Goal: Task Accomplishment & Management: Complete application form

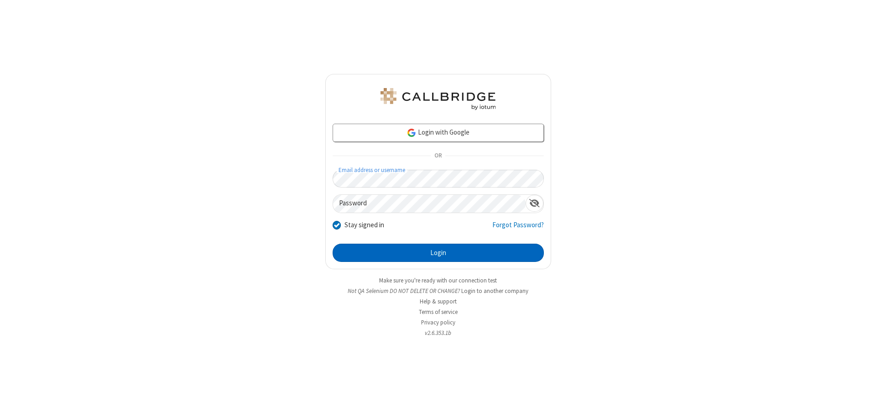
click at [438, 253] on button "Login" at bounding box center [437, 253] width 211 height 18
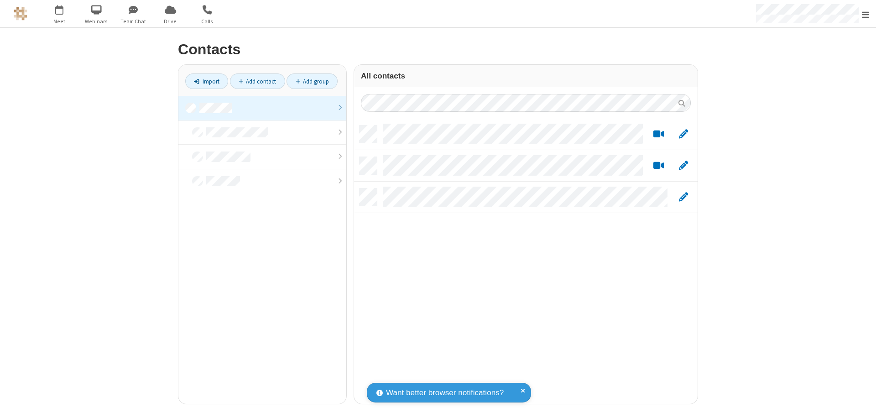
click at [262, 108] on link at bounding box center [262, 108] width 168 height 25
click at [257, 81] on link "Add contact" at bounding box center [257, 81] width 55 height 16
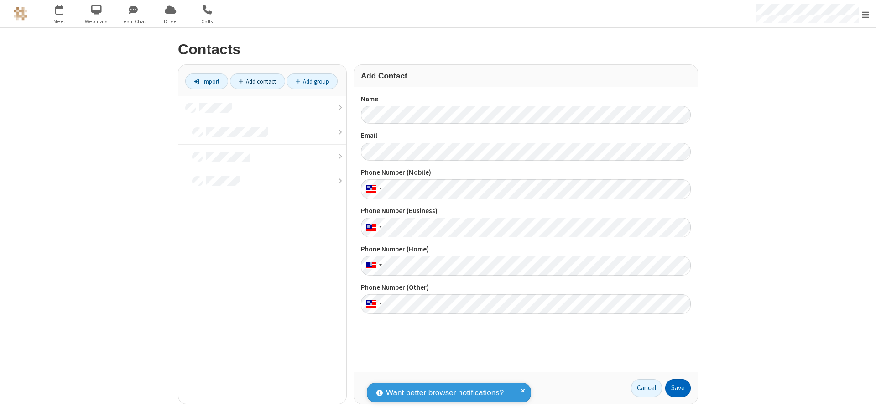
click at [678, 388] on button "Save" at bounding box center [678, 388] width 26 height 18
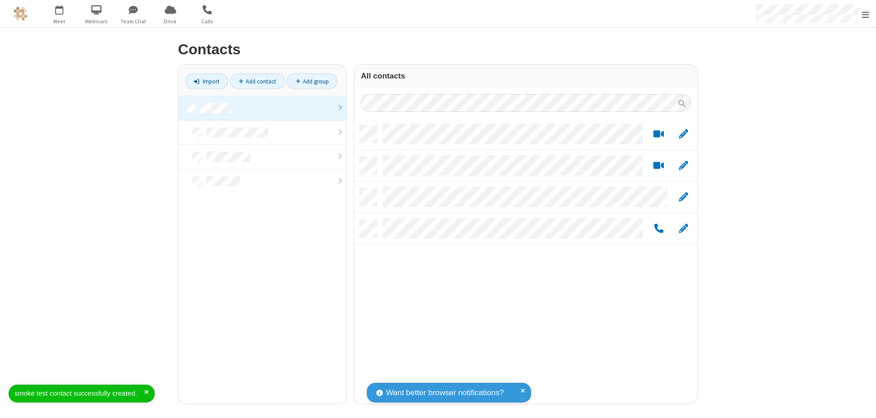
scroll to position [278, 337]
